Goal: Task Accomplishment & Management: Use online tool/utility

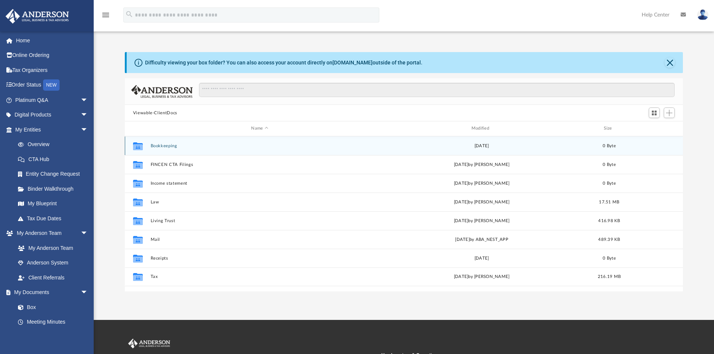
scroll to position [165, 553]
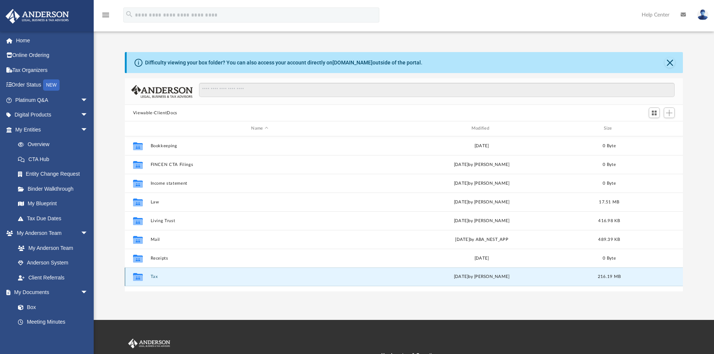
click at [154, 278] on button "Tax" at bounding box center [259, 276] width 219 height 5
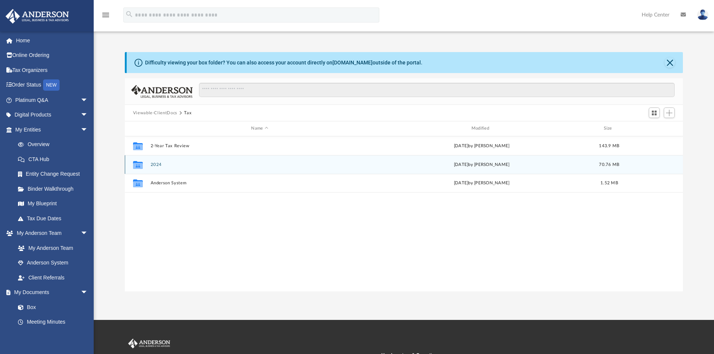
click at [156, 163] on button "2024" at bounding box center [259, 164] width 219 height 5
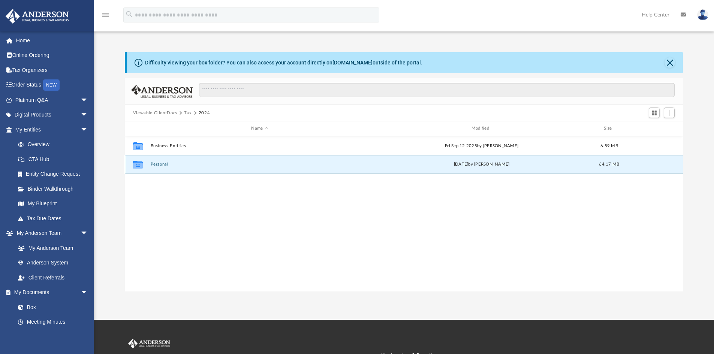
click at [157, 163] on button "Personal" at bounding box center [259, 164] width 219 height 5
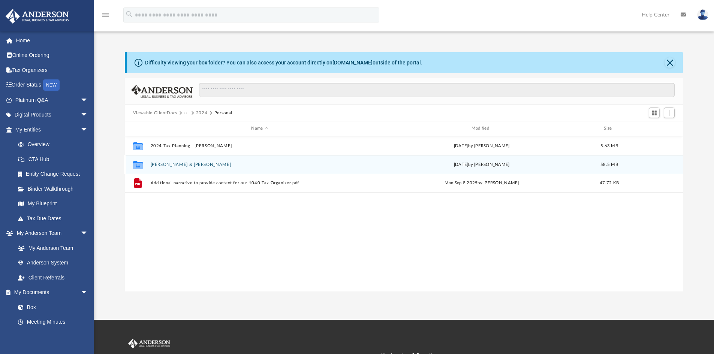
click at [172, 163] on button "[PERSON_NAME] & [PERSON_NAME]" at bounding box center [259, 164] width 219 height 5
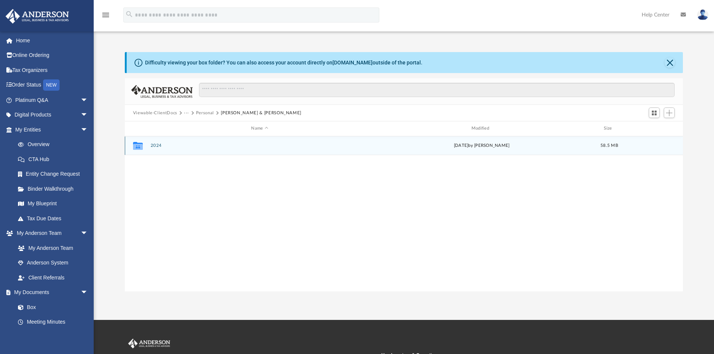
click at [158, 146] on button "2024" at bounding box center [259, 145] width 219 height 5
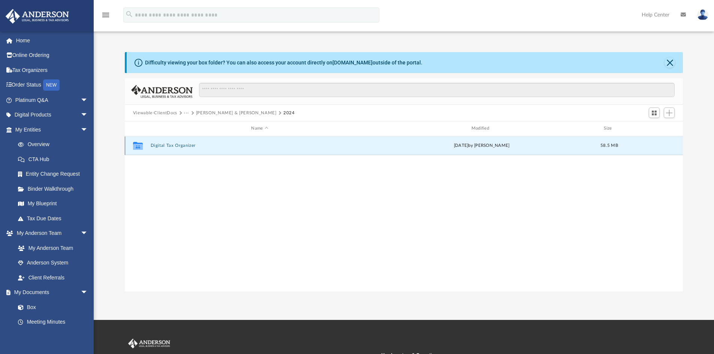
click at [163, 144] on button "Digital Tax Organizer" at bounding box center [259, 145] width 219 height 5
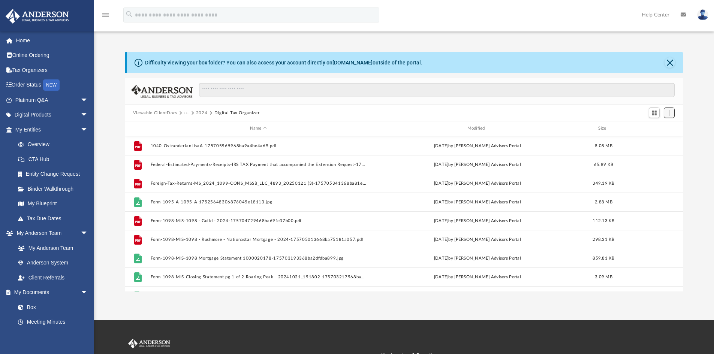
click at [673, 113] on span "Add" at bounding box center [669, 113] width 6 height 6
click at [660, 127] on li "Upload" at bounding box center [659, 128] width 24 height 8
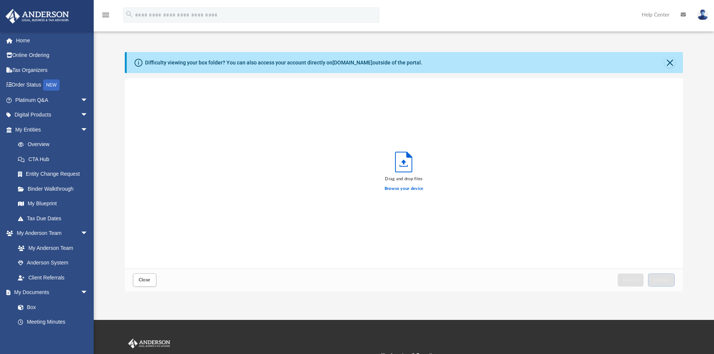
scroll to position [184, 553]
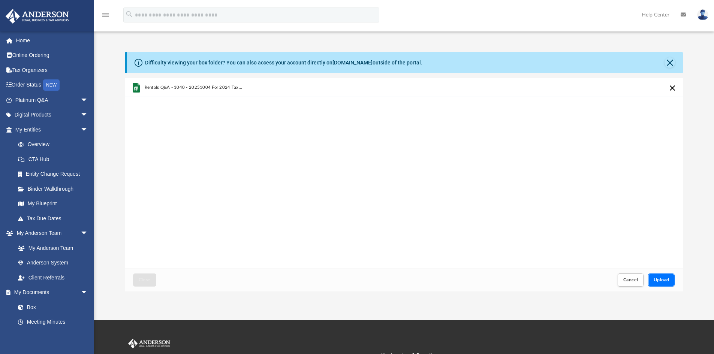
click at [662, 281] on span "Upload" at bounding box center [662, 280] width 16 height 4
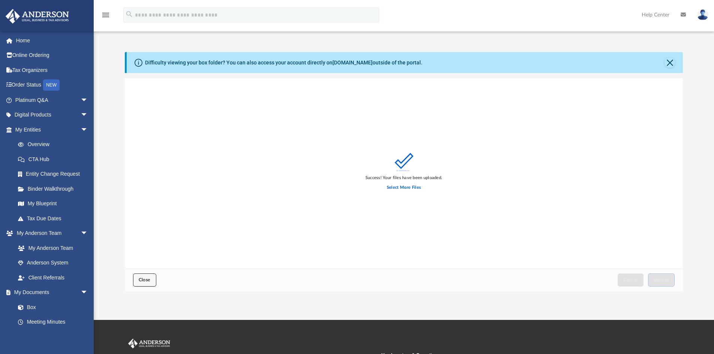
click at [145, 280] on span "Close" at bounding box center [145, 280] width 12 height 4
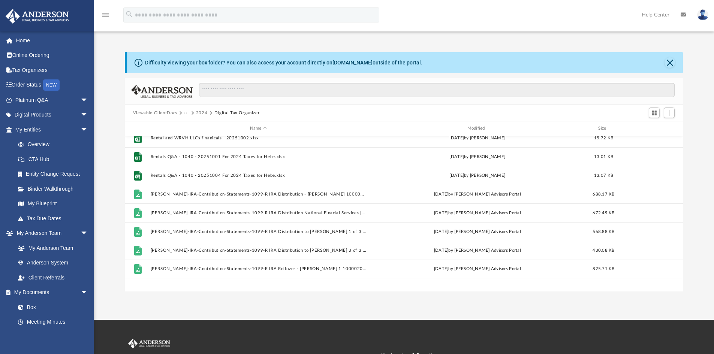
scroll to position [562, 0]
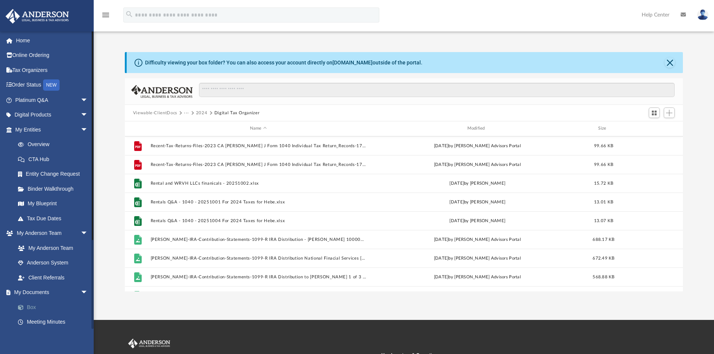
click at [30, 306] on link "Box" at bounding box center [54, 307] width 89 height 15
click at [205, 113] on button "2024" at bounding box center [202, 113] width 12 height 7
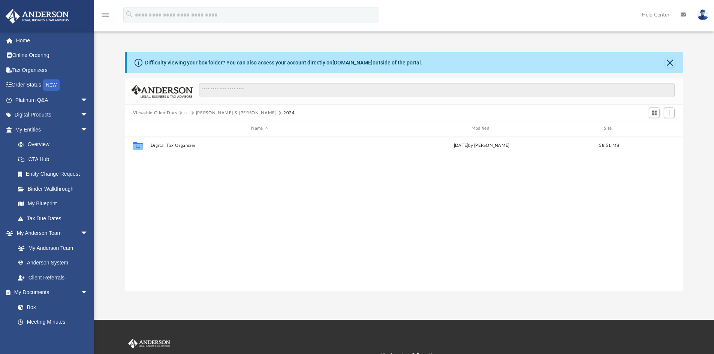
click at [212, 114] on button "[PERSON_NAME] & [PERSON_NAME]" at bounding box center [236, 113] width 81 height 7
click at [204, 112] on button "Personal" at bounding box center [205, 113] width 18 height 7
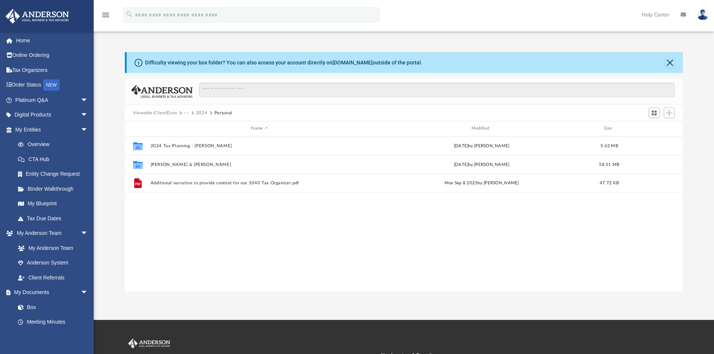
click at [201, 113] on button "2024" at bounding box center [202, 113] width 12 height 7
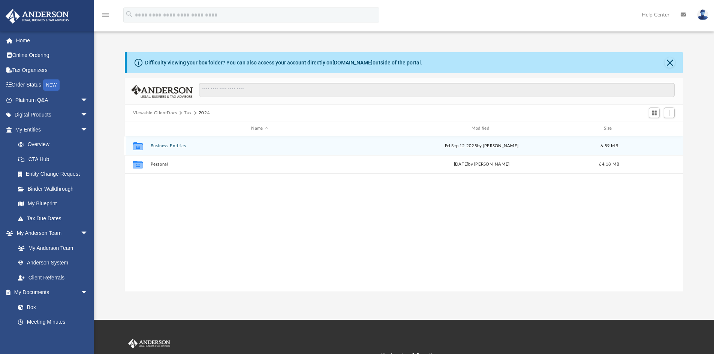
click at [172, 146] on button "Business Entities" at bounding box center [259, 146] width 219 height 5
click at [172, 146] on button "WRV Business Services, LLC" at bounding box center [259, 145] width 219 height 5
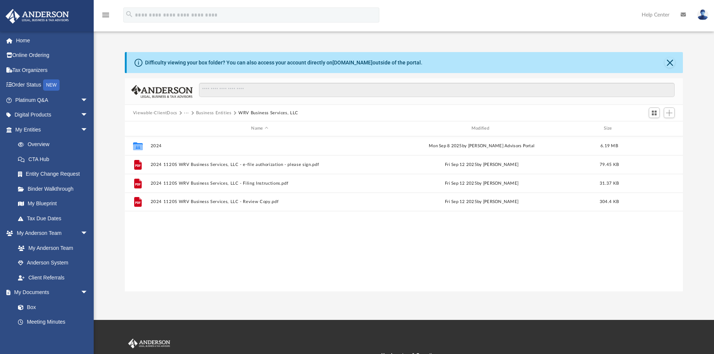
click at [221, 113] on button "Business Entities" at bounding box center [214, 113] width 36 height 7
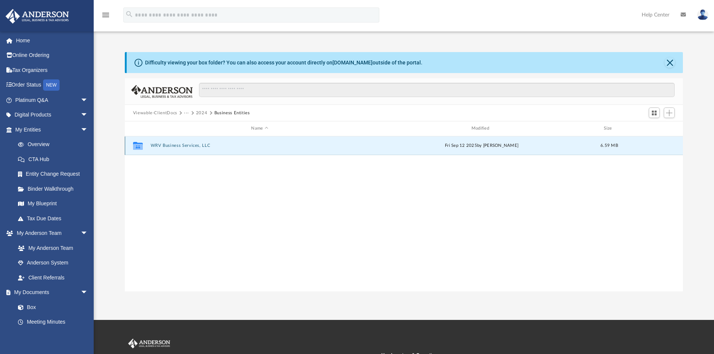
click at [188, 145] on button "WRV Business Services, LLC" at bounding box center [259, 145] width 219 height 5
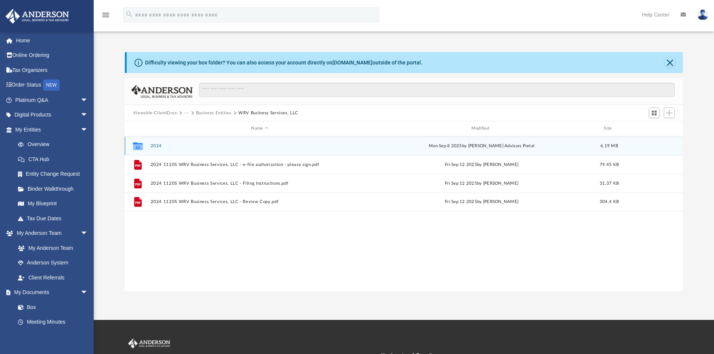
click at [159, 147] on button "2024" at bounding box center [259, 146] width 219 height 5
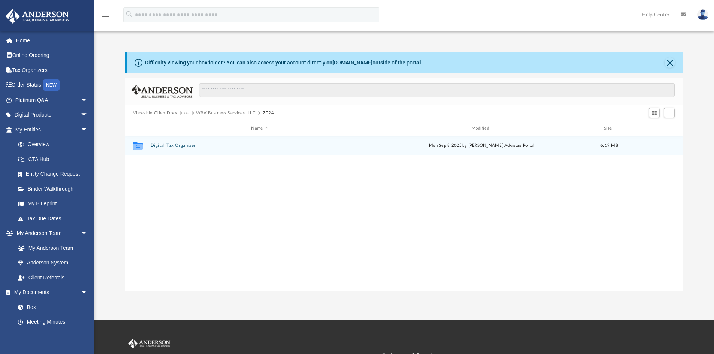
click at [164, 144] on button "Digital Tax Organizer" at bounding box center [259, 145] width 219 height 5
